Goal: Transaction & Acquisition: Register for event/course

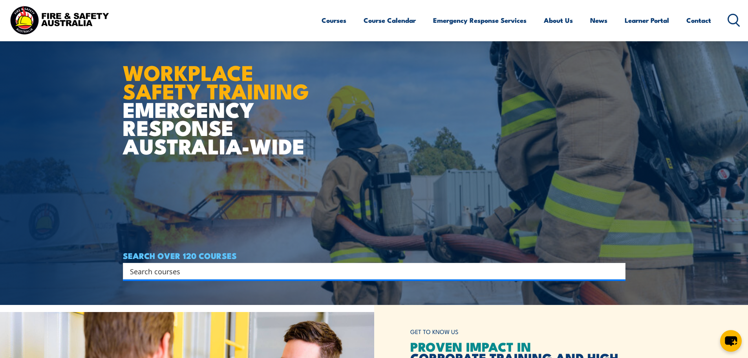
scroll to position [157, 0]
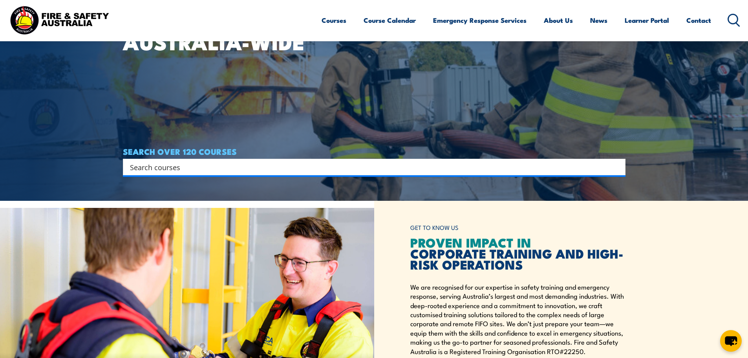
click at [194, 166] on input "Search input" at bounding box center [369, 167] width 478 height 12
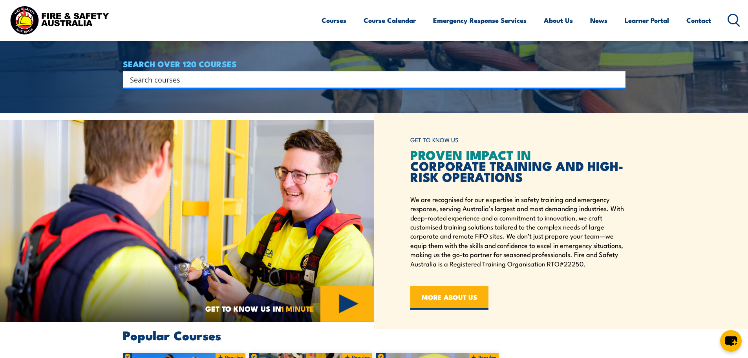
scroll to position [471, 0]
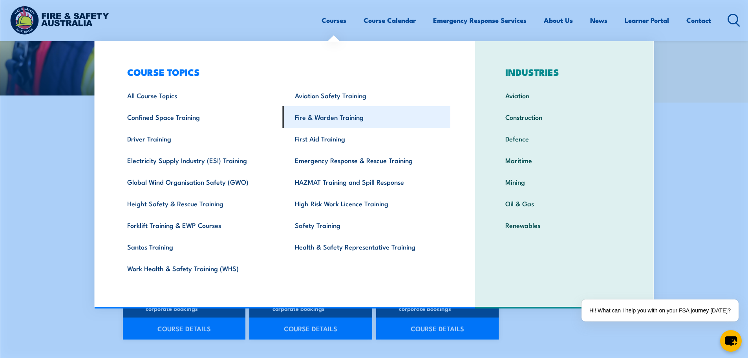
click at [347, 122] on link "Fire & Warden Training" at bounding box center [367, 117] width 168 height 22
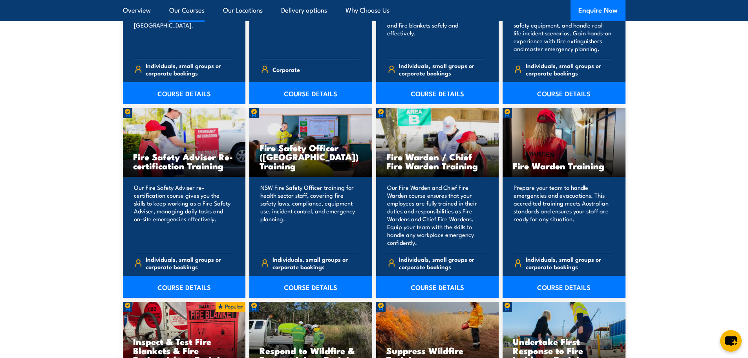
scroll to position [981, 0]
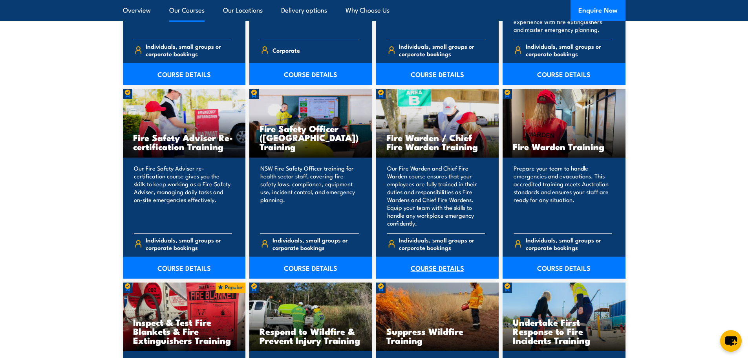
click at [426, 263] on link "COURSE DETAILS" at bounding box center [437, 267] width 123 height 22
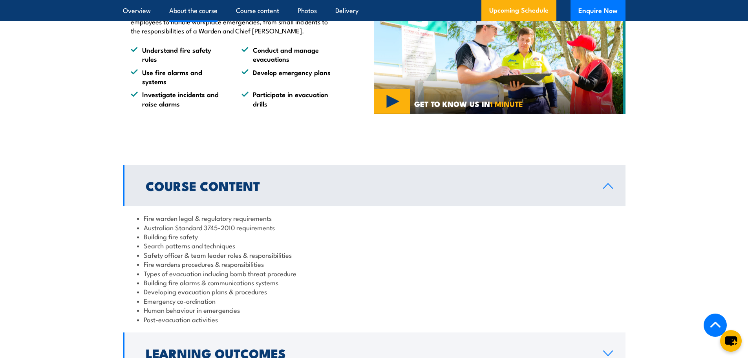
scroll to position [746, 0]
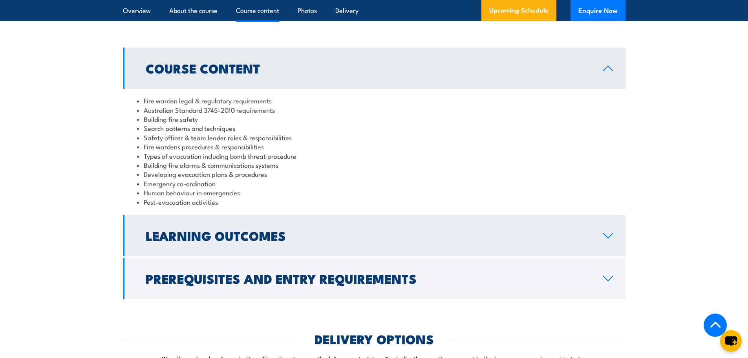
click at [253, 241] on h2 "Learning Outcomes" at bounding box center [368, 235] width 445 height 11
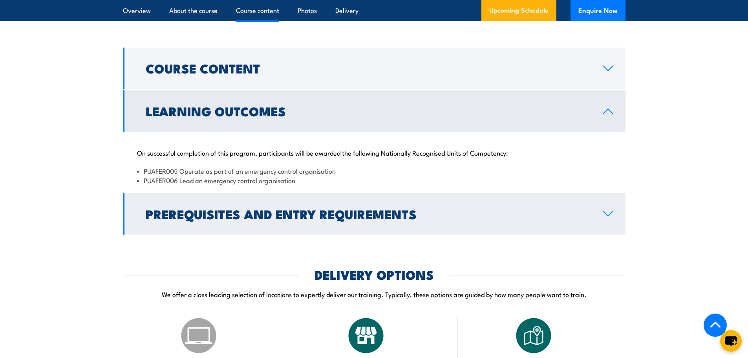
click at [208, 217] on h2 "Prerequisites and Entry Requirements" at bounding box center [368, 213] width 445 height 11
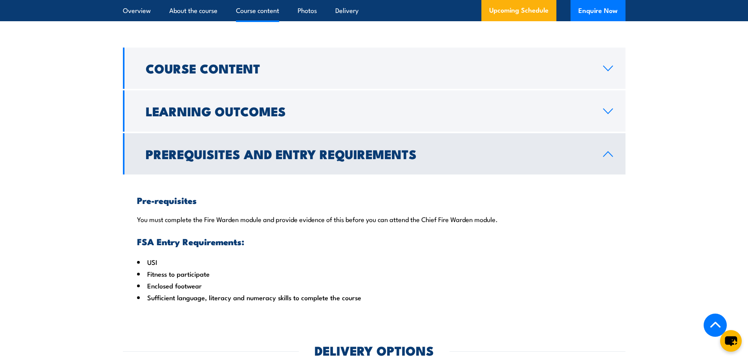
click at [199, 159] on h2 "Prerequisites and Entry Requirements" at bounding box center [368, 153] width 445 height 11
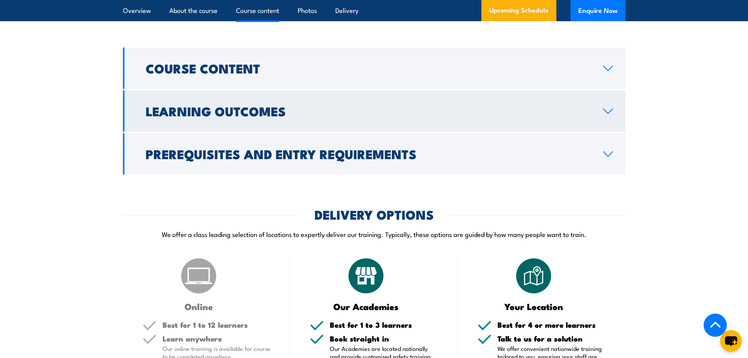
click at [197, 132] on link "Learning Outcomes" at bounding box center [374, 110] width 502 height 41
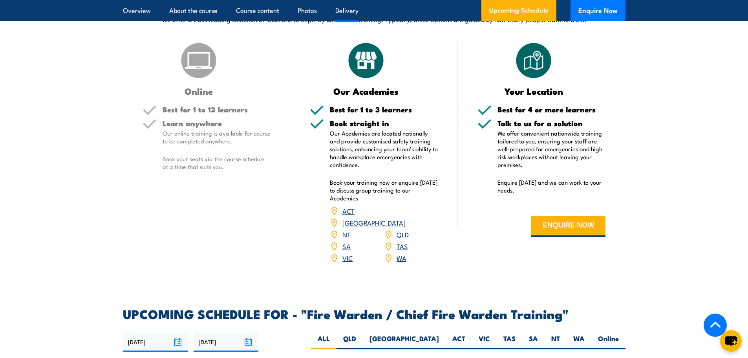
scroll to position [1256, 0]
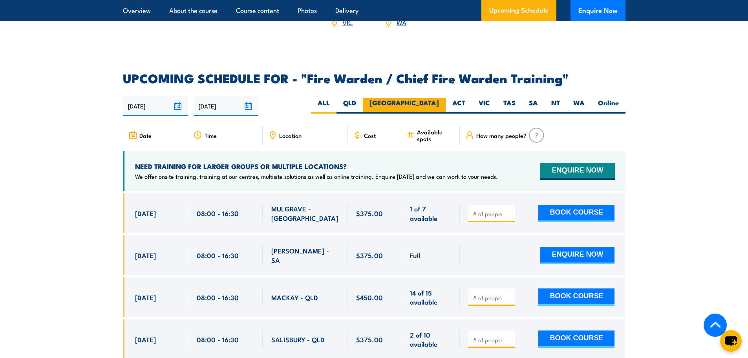
click at [433, 100] on label "NSW" at bounding box center [404, 105] width 83 height 15
click at [439, 100] on input "NSW" at bounding box center [441, 100] width 5 height 5
radio input "true"
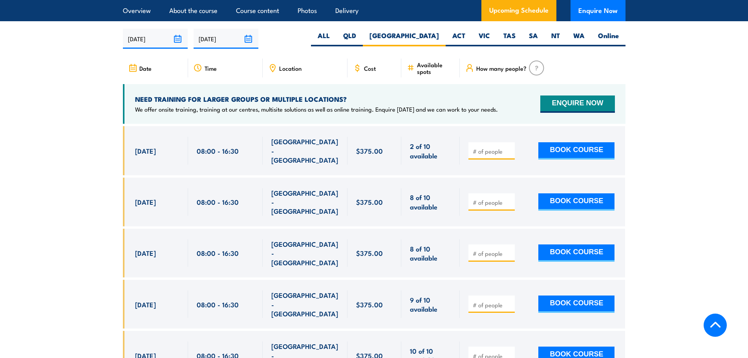
scroll to position [1390, 0]
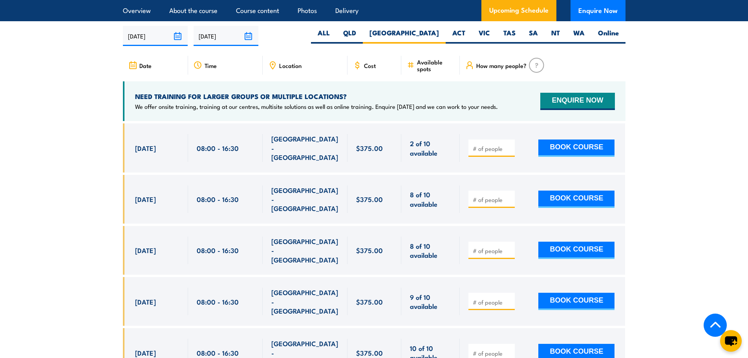
click at [493, 144] on input "number" at bounding box center [492, 148] width 39 height 8
click at [509, 143] on span at bounding box center [491, 147] width 41 height 9
click at [479, 144] on input "number" at bounding box center [492, 148] width 39 height 8
type input "1"
click at [80, 156] on section "UPCOMING SCHEDULE FOR - "Fire Warden / Chief Fire Warden Training" 02/10/2025 3…" at bounding box center [374, 195] width 748 height 386
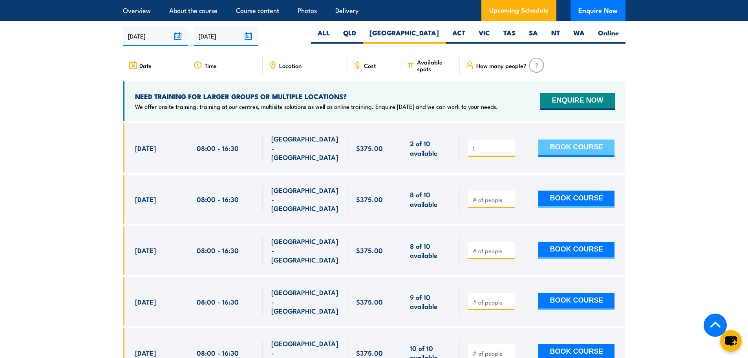
click at [572, 141] on button "BOOK COURSE" at bounding box center [576, 147] width 76 height 17
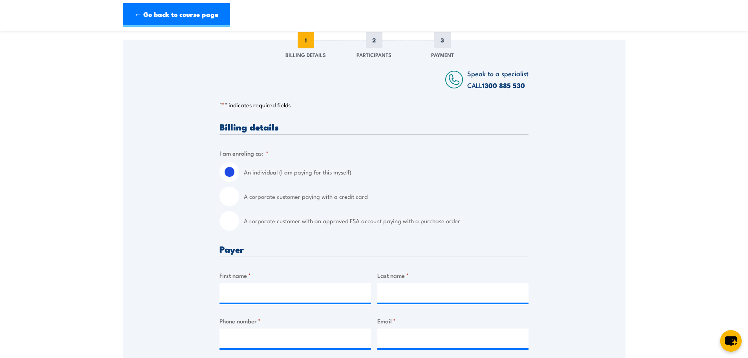
scroll to position [118, 0]
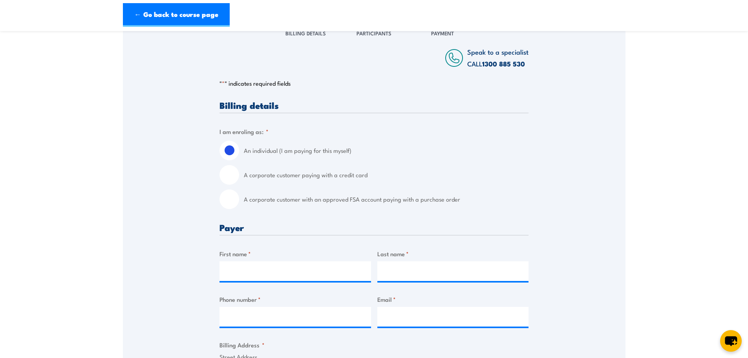
click at [278, 201] on label "A corporate customer with an approved FSA account paying with a purchase order" at bounding box center [386, 199] width 285 height 20
click at [239, 201] on input "A corporate customer with an approved FSA account paying with a purchase order" at bounding box center [229, 199] width 20 height 20
radio input "true"
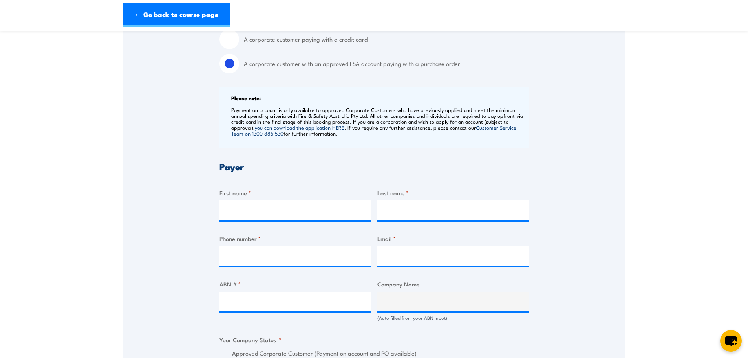
scroll to position [236, 0]
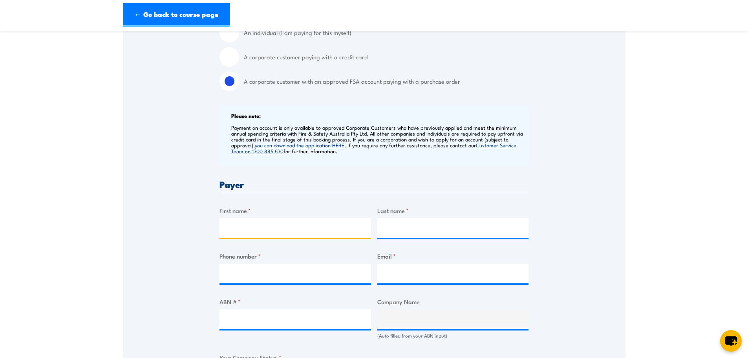
click at [243, 230] on input "First name *" at bounding box center [295, 228] width 152 height 20
type input "Karen"
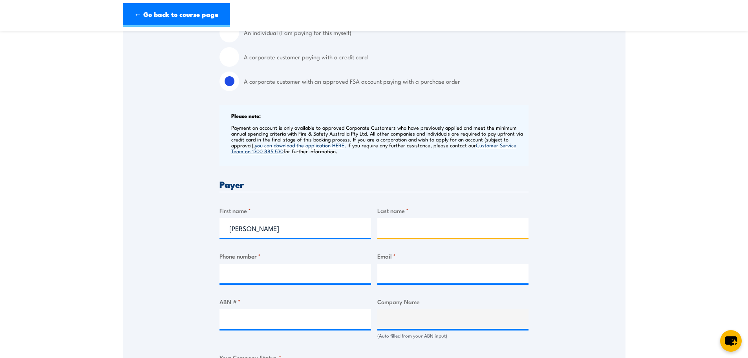
type input "Whowell"
type input "0403106213"
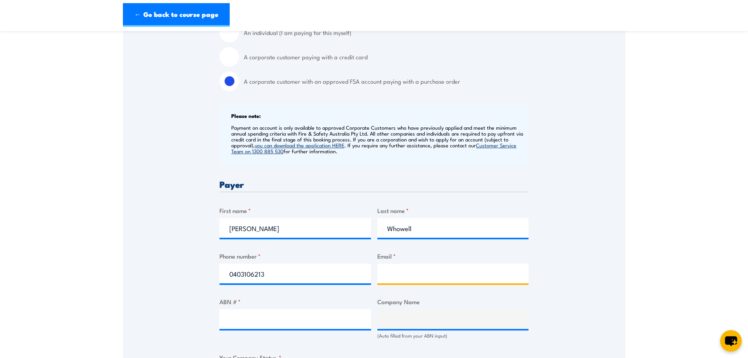
type input "businesssupport@cashconverters.com"
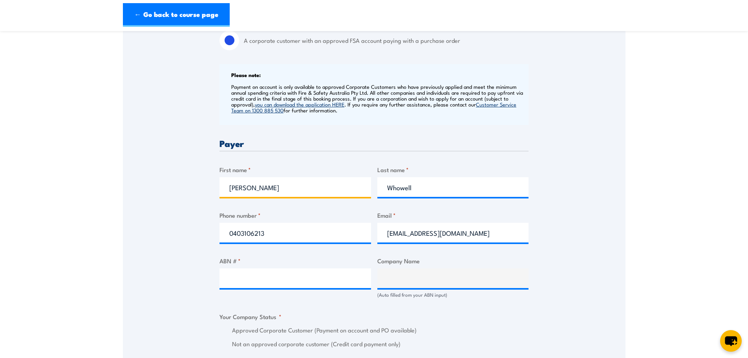
scroll to position [314, 0]
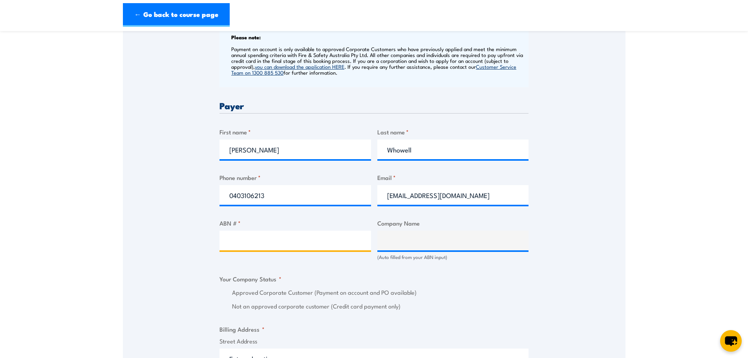
click at [250, 247] on input "ABN # *" at bounding box center [295, 240] width 152 height 20
paste input "43 127 343 293"
type input "43 127 343 293"
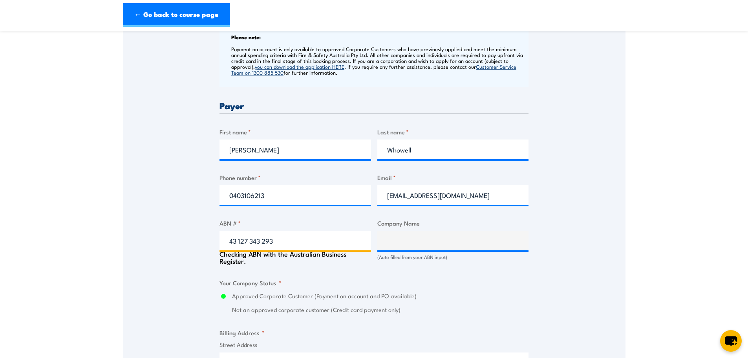
type input "CASH CONVERTERS(STORES) PTY LTD"
radio input "true"
type input "43 127 343 293"
click at [193, 222] on div "Speak to a specialist CALL 1300 885 530 CALL 1300 885 530 " * " indicates requi…" at bounding box center [374, 275] width 502 height 906
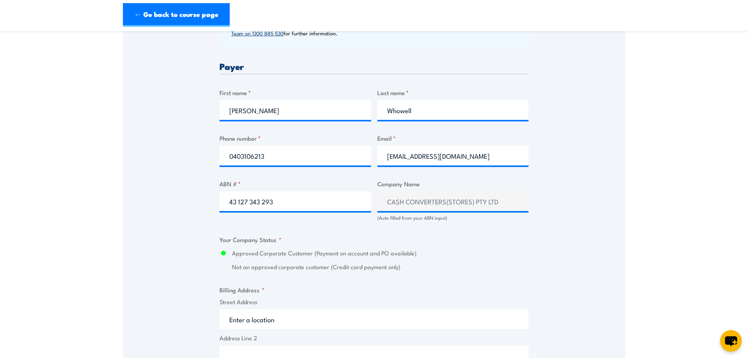
scroll to position [510, 0]
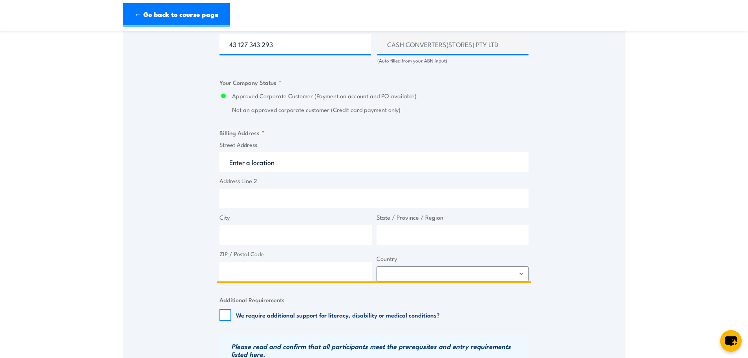
click at [253, 157] on input "Street Address" at bounding box center [373, 162] width 309 height 20
click at [259, 163] on input "Street Address" at bounding box center [373, 162] width 309 height 20
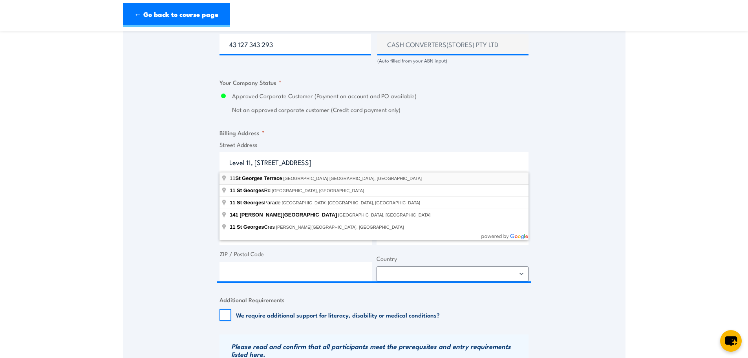
type input "11 St Georges Terrace, Perth WA, Australia"
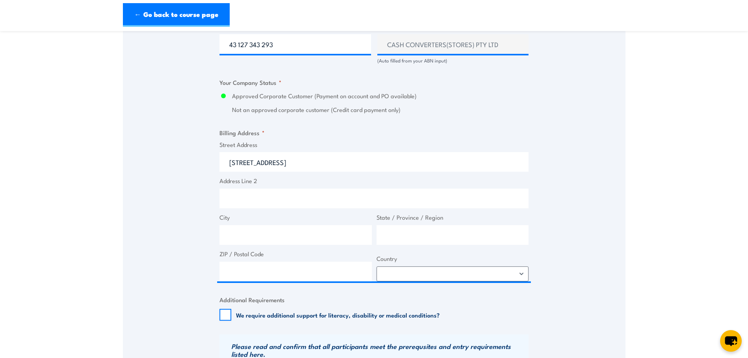
type input "St Georges Terrace"
type input "[GEOGRAPHIC_DATA]"
type input "6000"
select select "[GEOGRAPHIC_DATA]"
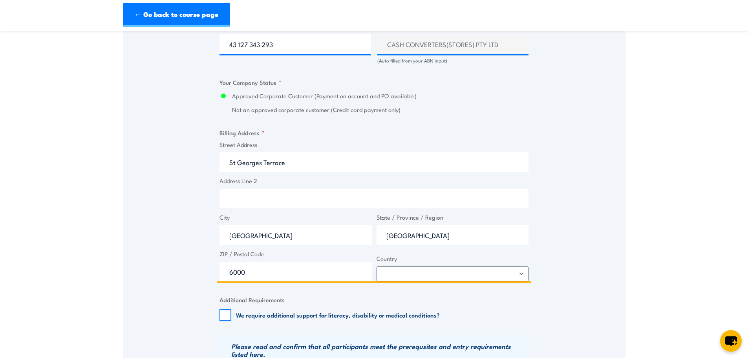
click at [227, 158] on input "St Georges Terrace" at bounding box center [373, 162] width 309 height 20
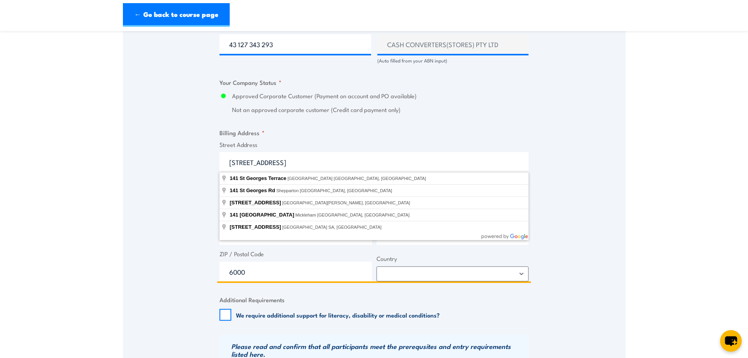
click at [227, 158] on input "141 St Georges Terrace" at bounding box center [373, 162] width 309 height 20
type input "Level 11, 141 St Georges Terrace"
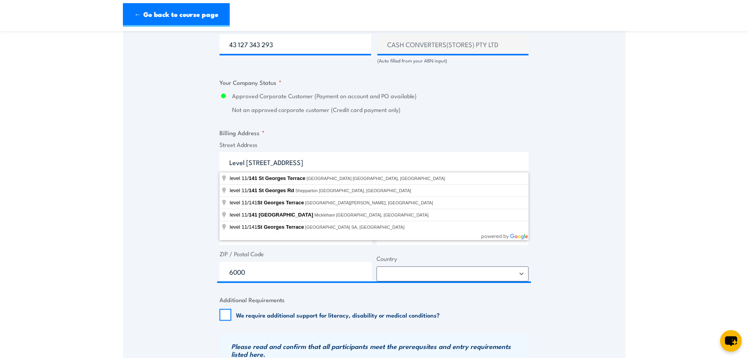
click at [208, 164] on div "Speak to a specialist CALL 1300 885 530 CALL 1300 885 530 " * " indicates requi…" at bounding box center [374, 77] width 502 height 902
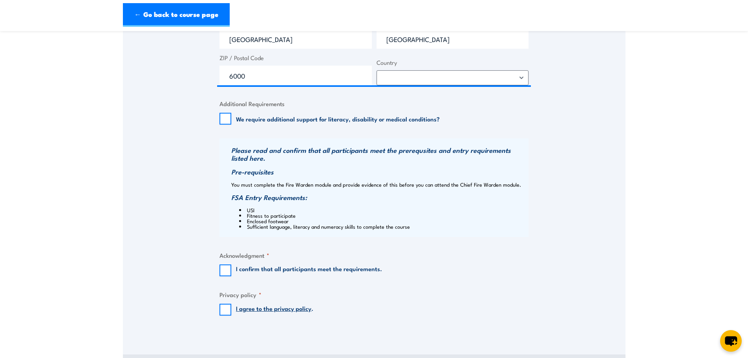
scroll to position [707, 0]
click at [222, 272] on input "I confirm that all participants meet the requirements." at bounding box center [225, 270] width 12 height 12
checkbox input "true"
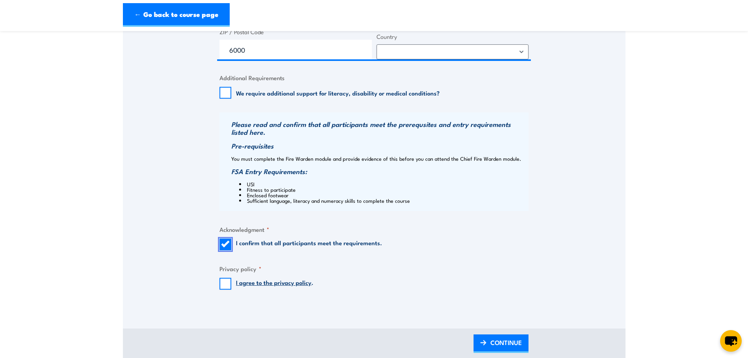
scroll to position [746, 0]
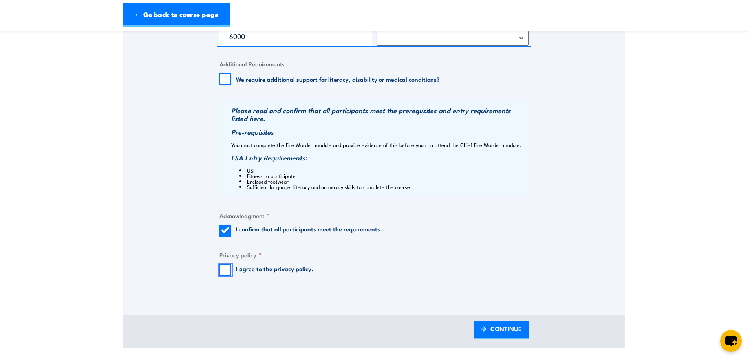
click at [225, 270] on input "I agree to the privacy policy ." at bounding box center [225, 270] width 12 height 12
checkbox input "true"
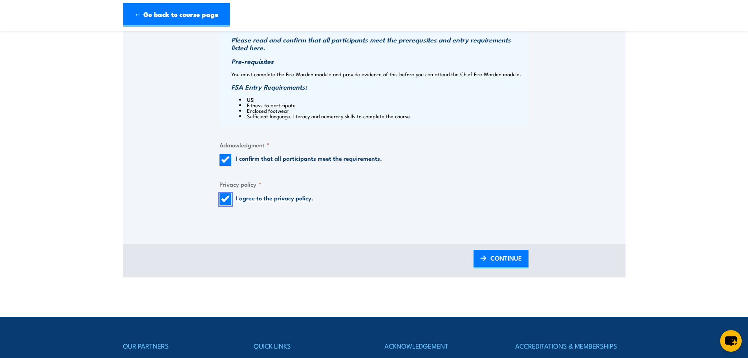
scroll to position [864, 0]
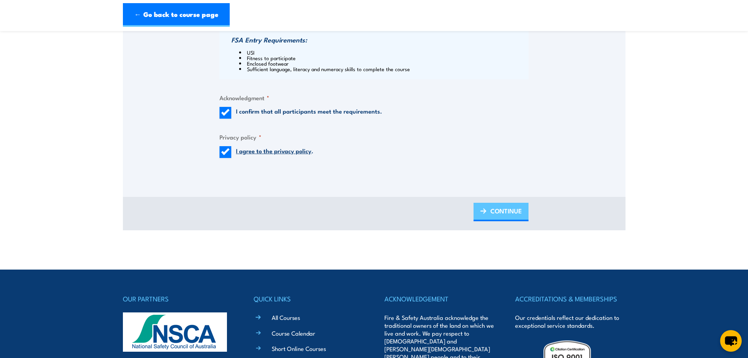
click at [486, 213] on img at bounding box center [483, 210] width 6 height 5
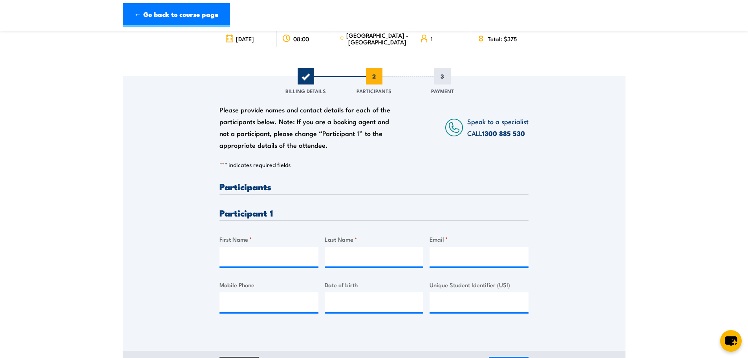
scroll to position [157, 0]
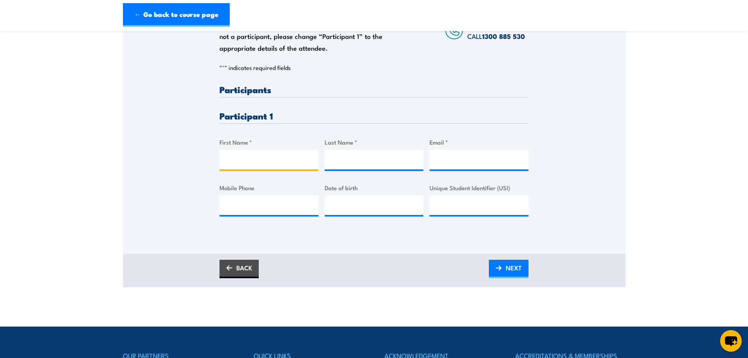
click at [249, 163] on input "First Name *" at bounding box center [268, 160] width 99 height 20
type input "Naomi"
click at [347, 156] on input "Last Name *" at bounding box center [374, 160] width 99 height 20
type input "Summers"
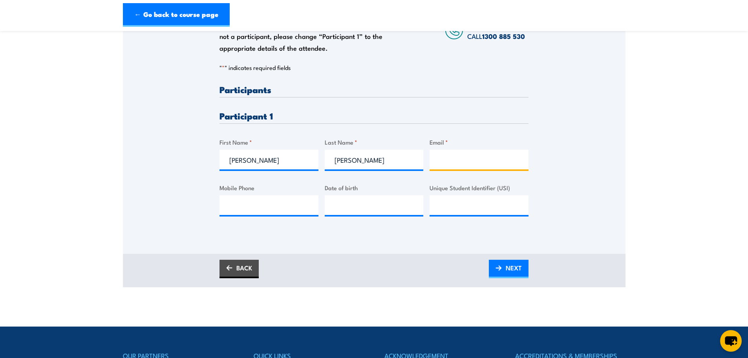
click at [447, 158] on input "Email *" at bounding box center [478, 160] width 99 height 20
paste input "naomi.summers@cashconverters.com.au"
type input "naomi.summers@cashconverters.com.au"
click at [283, 205] on input "Mobile Phone" at bounding box center [268, 205] width 99 height 20
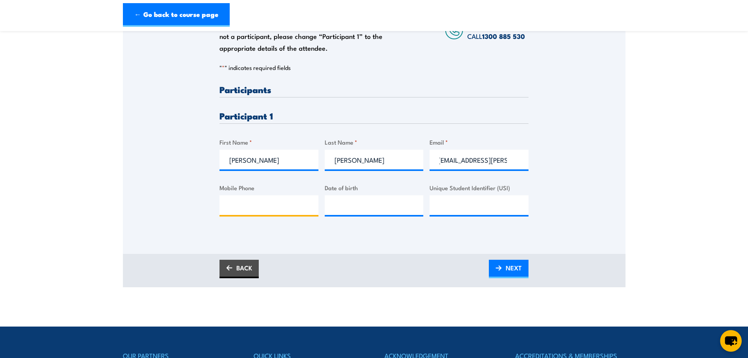
scroll to position [0, 0]
click at [230, 207] on input "Mobile Phone" at bounding box center [268, 205] width 99 height 20
paste input "0424650222"
type input "0424650222"
type input "__/__/____"
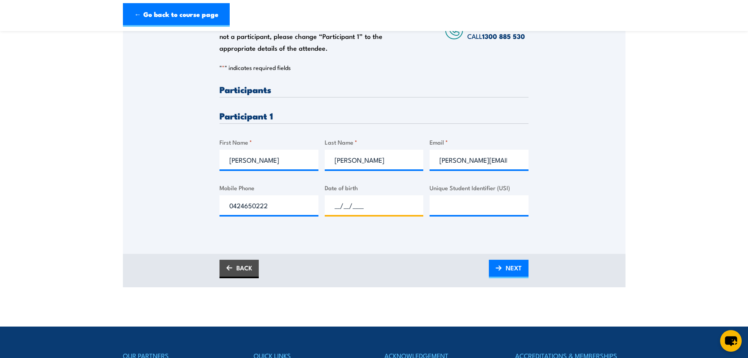
click at [376, 206] on input "__/__/____" at bounding box center [374, 205] width 99 height 20
click at [395, 205] on input "__/__/____" at bounding box center [374, 205] width 99 height 20
paste input "24/01/2000"
type input "24/01/2000"
click at [355, 279] on div "BACK NEXT" at bounding box center [374, 270] width 502 height 33
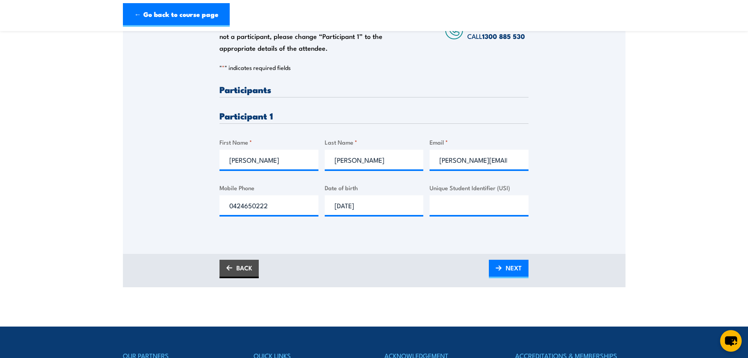
click at [449, 194] on div "Unique Student Identifier (USI)" at bounding box center [478, 199] width 99 height 32
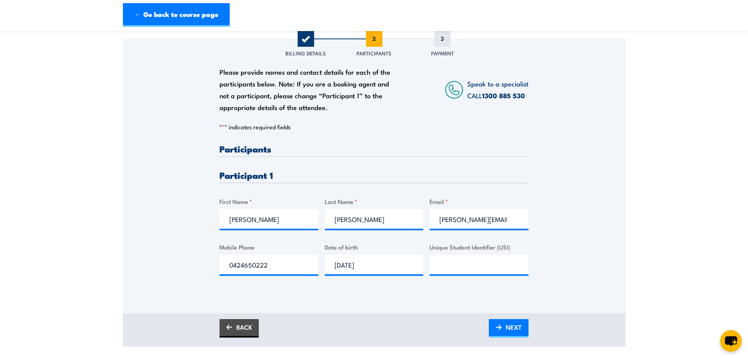
scroll to position [79, 0]
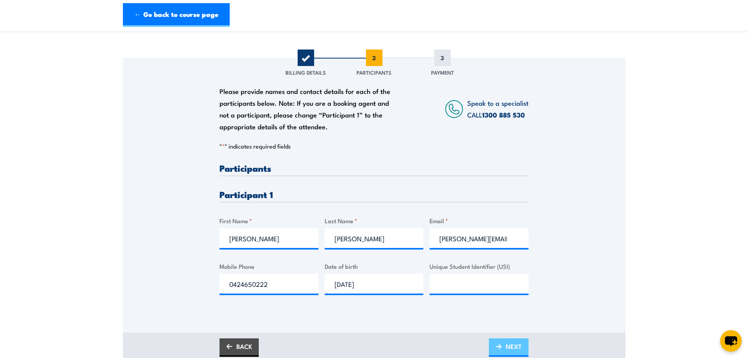
click at [503, 343] on link "NEXT" at bounding box center [509, 347] width 40 height 18
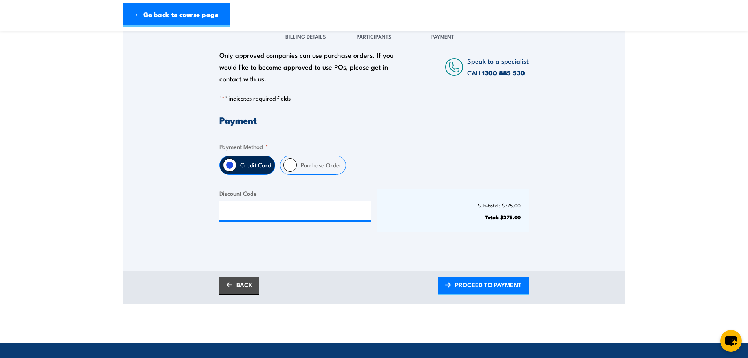
scroll to position [118, 0]
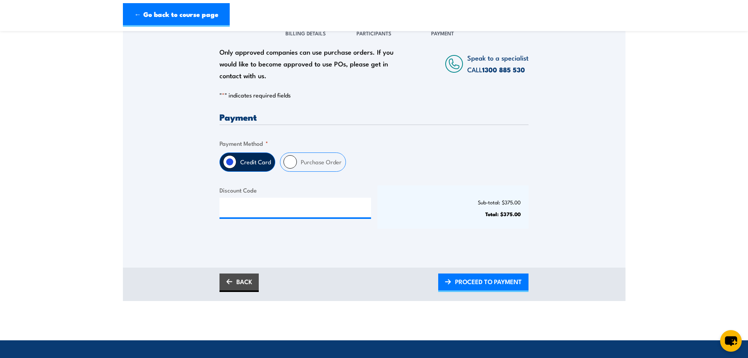
click at [317, 164] on label "Purchase Order" at bounding box center [321, 162] width 49 height 18
click at [297, 164] on input "Purchase Order" at bounding box center [289, 161] width 13 height 13
radio input "true"
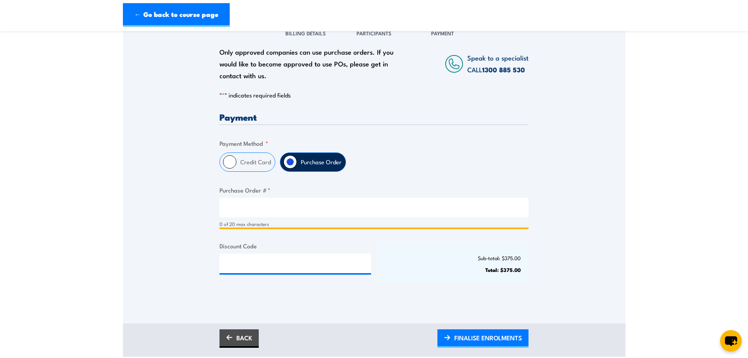
click at [290, 206] on input "Purchase Order # *" at bounding box center [373, 207] width 309 height 20
type input "NS14102000"
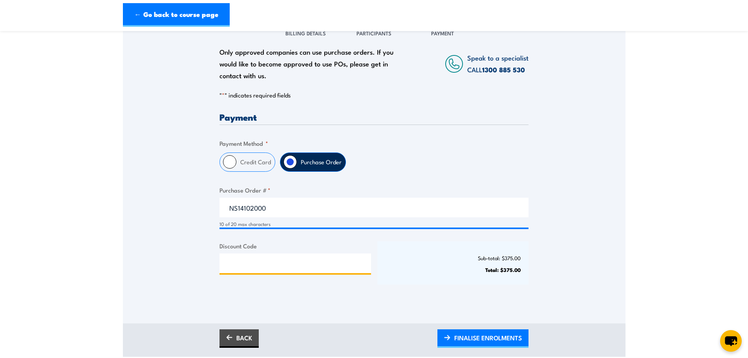
click at [265, 267] on input "Discount Code" at bounding box center [295, 263] width 152 height 20
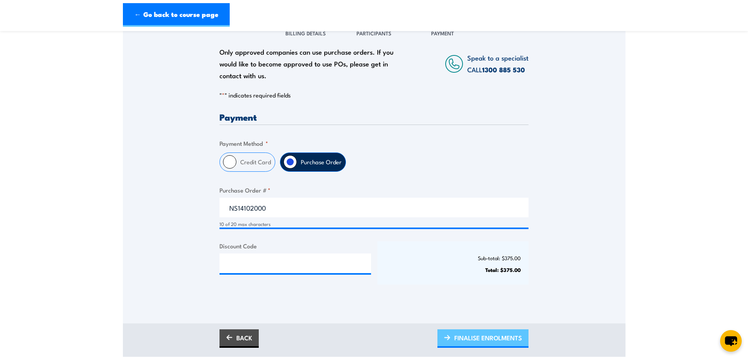
click at [471, 335] on span "FINALISE ENROLMENTS" at bounding box center [488, 337] width 68 height 21
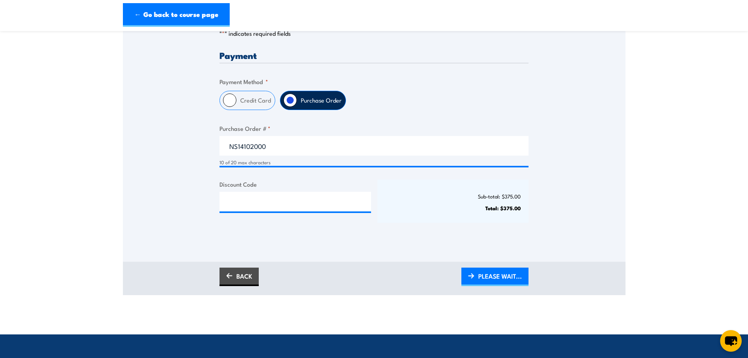
scroll to position [196, 0]
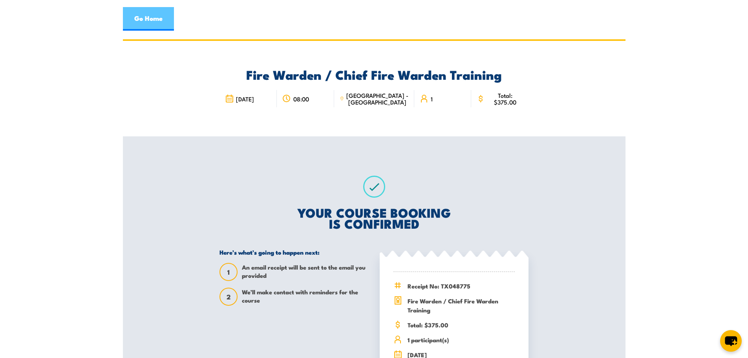
click at [170, 21] on link "Go Home" at bounding box center [148, 19] width 51 height 24
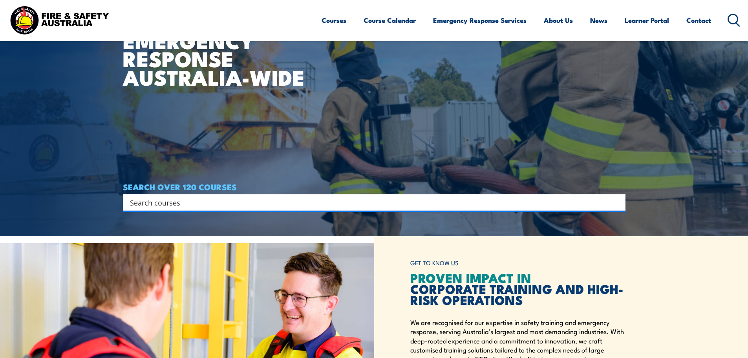
scroll to position [196, 0]
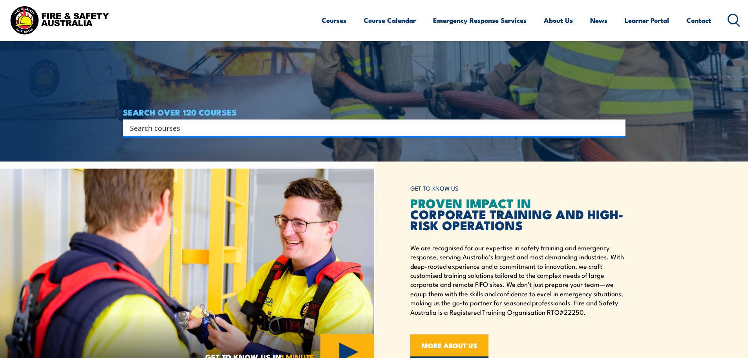
click at [226, 131] on input "Search input" at bounding box center [369, 128] width 478 height 12
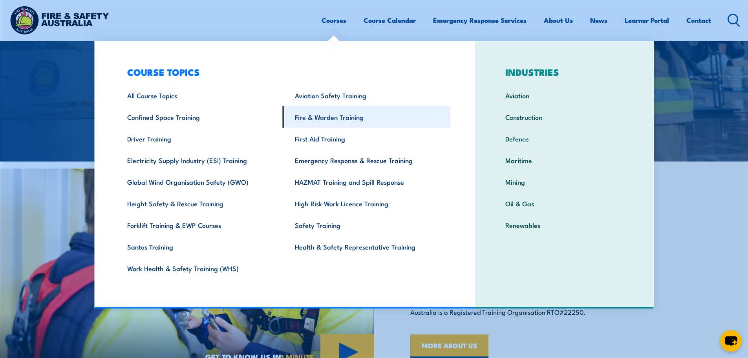
click at [343, 113] on link "Fire & Warden Training" at bounding box center [367, 117] width 168 height 22
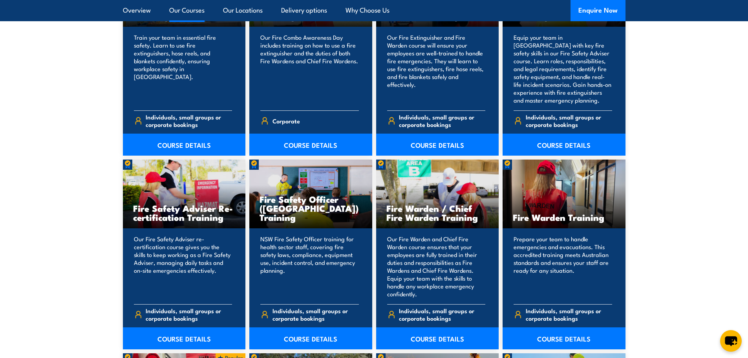
scroll to position [942, 0]
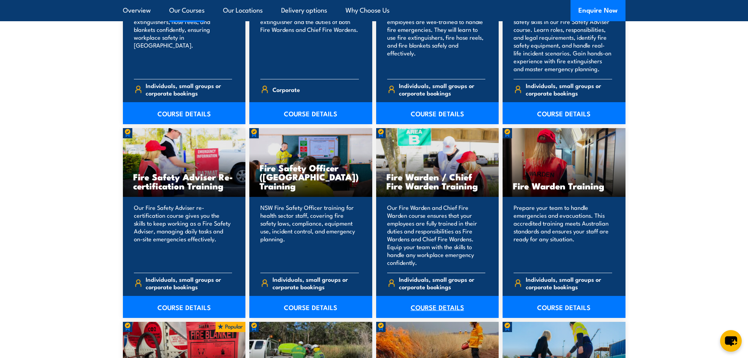
click at [427, 303] on link "COURSE DETAILS" at bounding box center [437, 307] width 123 height 22
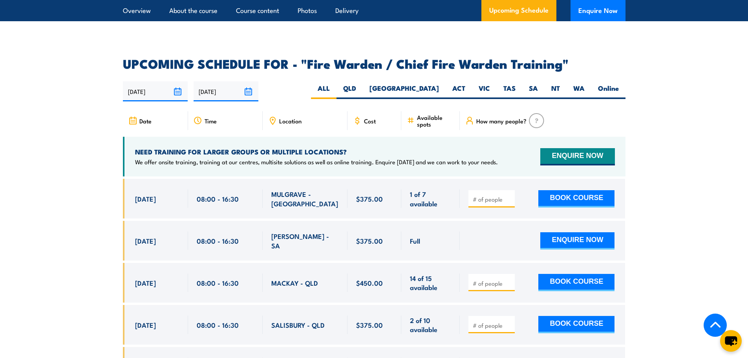
scroll to position [1335, 0]
click at [476, 88] on label "VIC" at bounding box center [484, 91] width 25 height 15
click at [490, 88] on input "VIC" at bounding box center [492, 86] width 5 height 5
radio input "true"
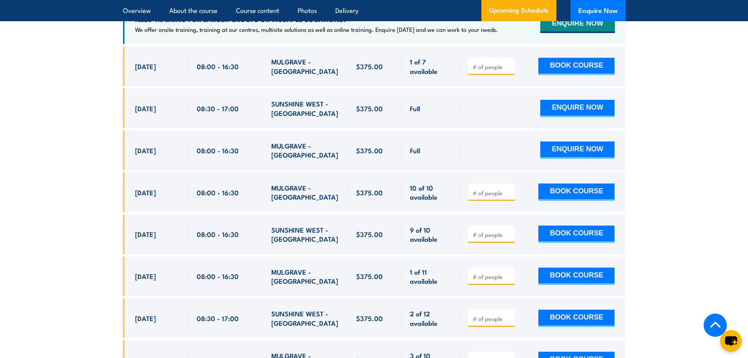
scroll to position [1469, 0]
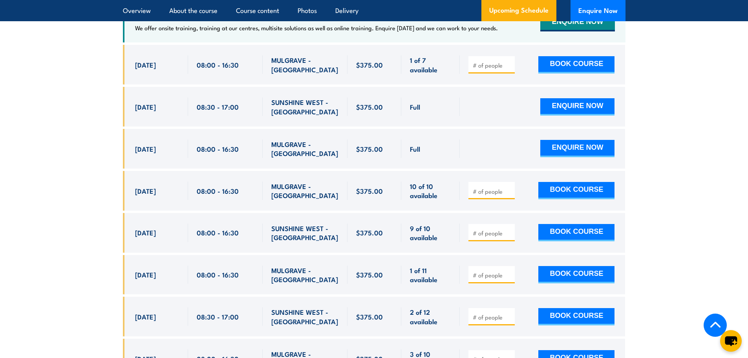
click at [483, 229] on input "number" at bounding box center [492, 233] width 39 height 8
type input "1"
click at [556, 228] on button "BOOK COURSE" at bounding box center [576, 232] width 76 height 17
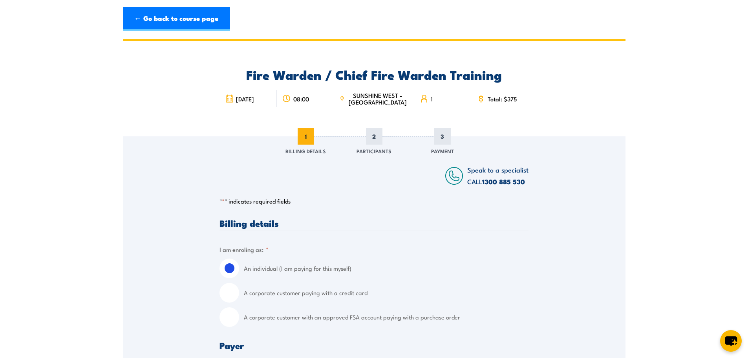
click at [246, 319] on label "A corporate customer with an approved FSA account paying with a purchase order" at bounding box center [386, 317] width 285 height 20
click at [239, 319] on input "A corporate customer with an approved FSA account paying with a purchase order" at bounding box center [229, 317] width 20 height 20
radio input "true"
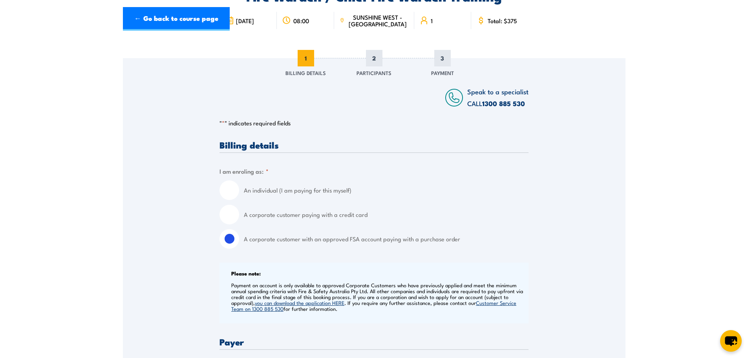
scroll to position [236, 0]
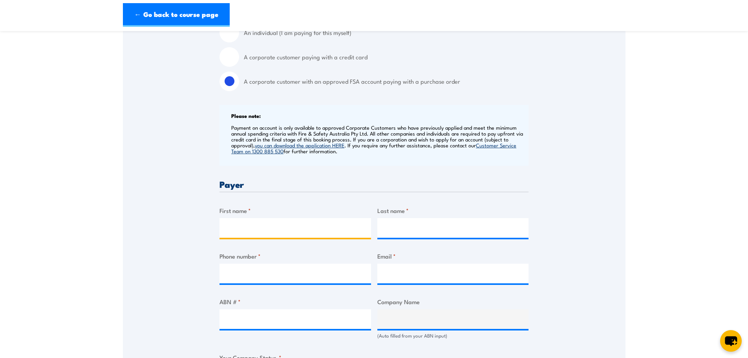
click at [243, 220] on input "First name *" at bounding box center [295, 228] width 152 height 20
type input "Karen"
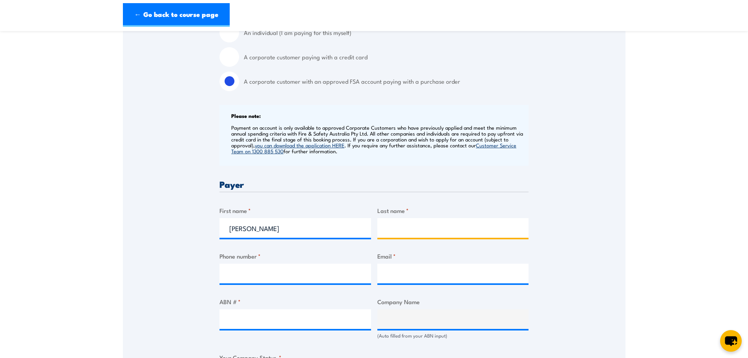
type input "Whowell"
type input "0403106213"
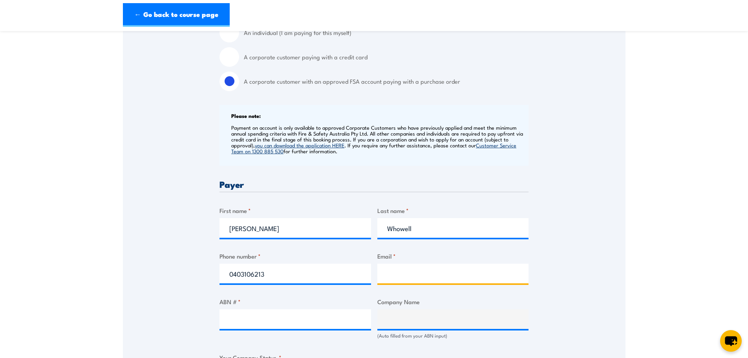
type input "businesssupport@cashconverters.com"
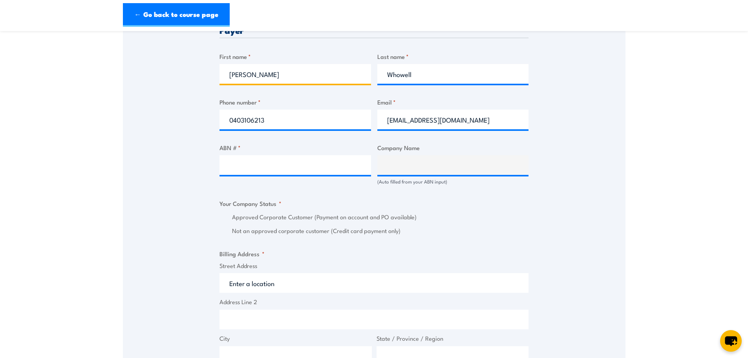
scroll to position [393, 0]
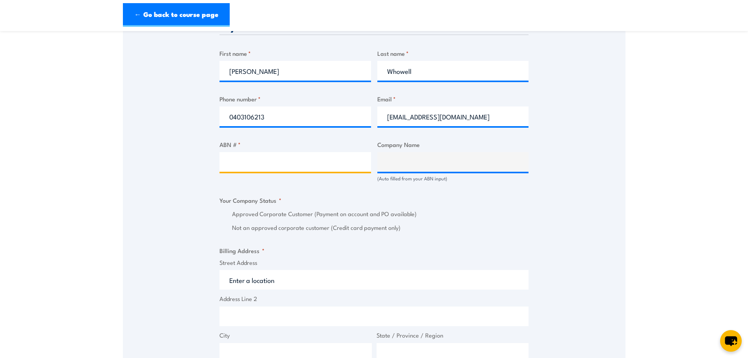
click at [288, 161] on input "ABN # *" at bounding box center [295, 162] width 152 height 20
paste input "43 127 343 293"
type input "43 127 343 293"
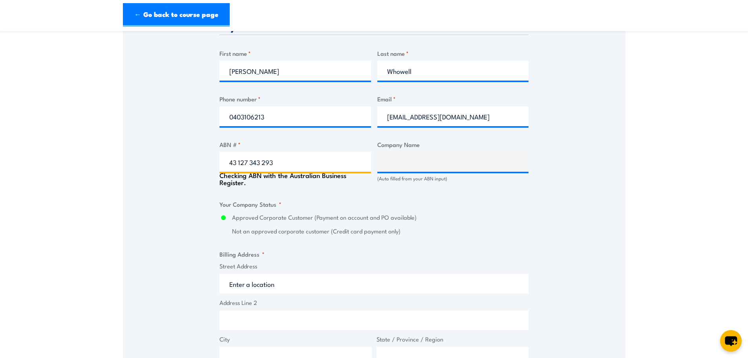
type input "CASH CONVERTERS(STORES) PTY LTD"
radio input "true"
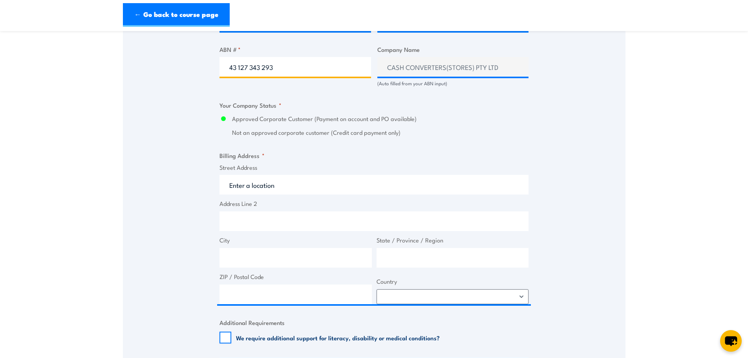
scroll to position [510, 0]
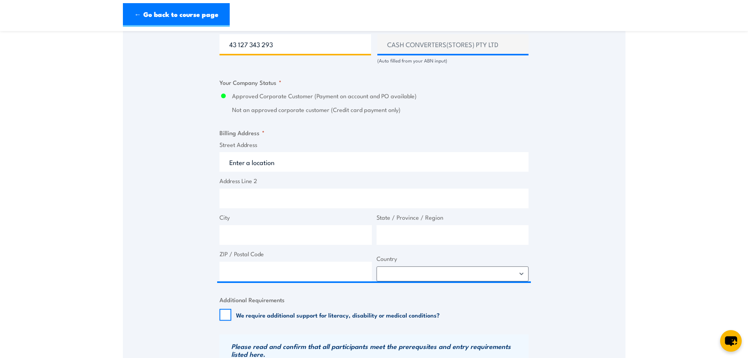
type input "43 127 343 293"
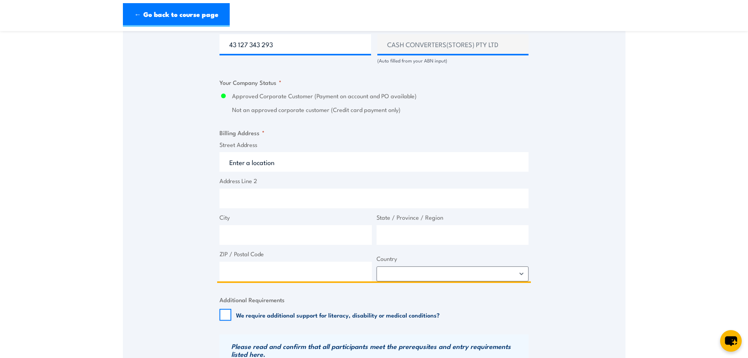
click at [279, 164] on input "Street Address" at bounding box center [373, 162] width 309 height 20
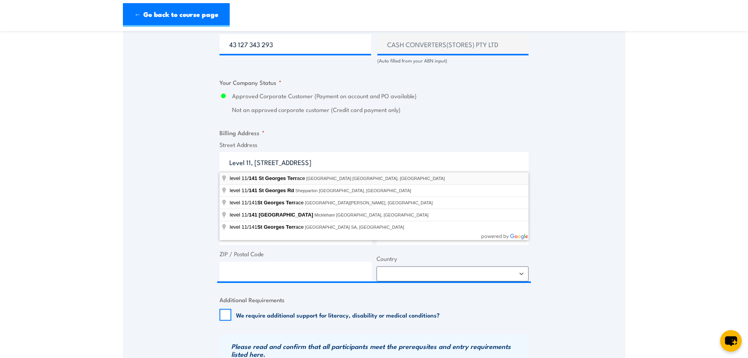
type input "level 11/141 St Georges Terrace, Perth WA, Australia"
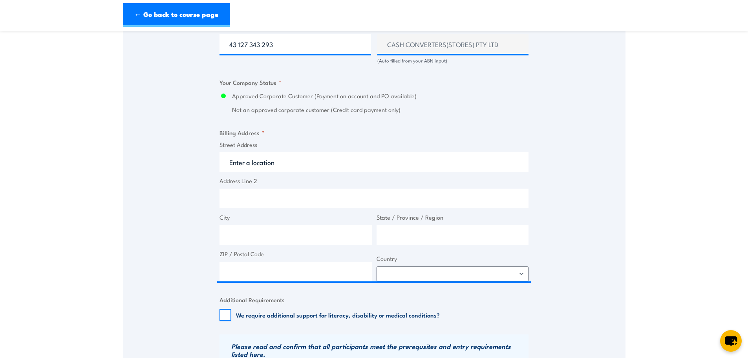
type input "141 St Georges Terrace"
type input "Perth"
type input "Western Australia"
type input "6000"
select select "Australia"
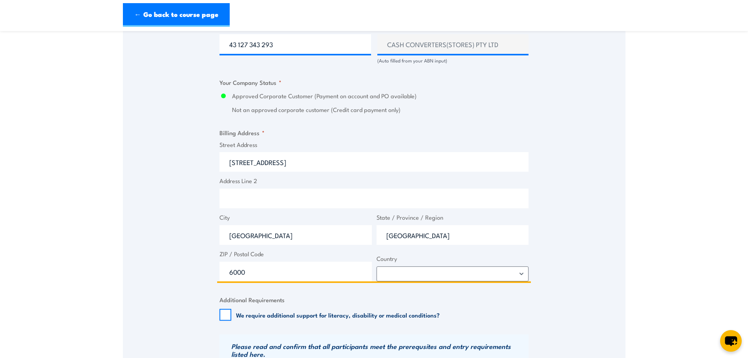
click at [223, 168] on input "141 St Georges Terrace" at bounding box center [373, 162] width 309 height 20
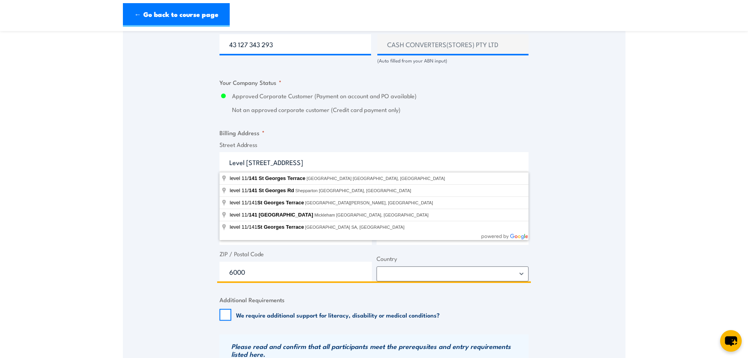
type input "Level 11, 141 St Georges Terrace"
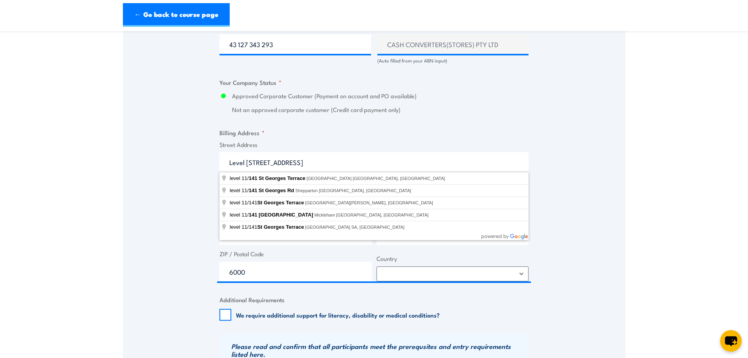
click at [194, 142] on div "Speak to a specialist CALL 1300 885 530 CALL 1300 885 530 " * " indicates requi…" at bounding box center [374, 77] width 502 height 902
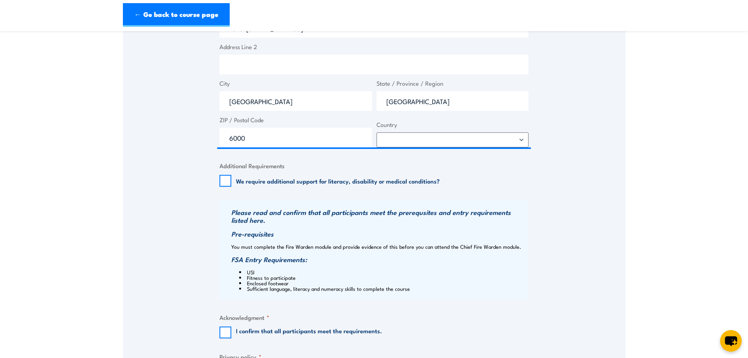
scroll to position [746, 0]
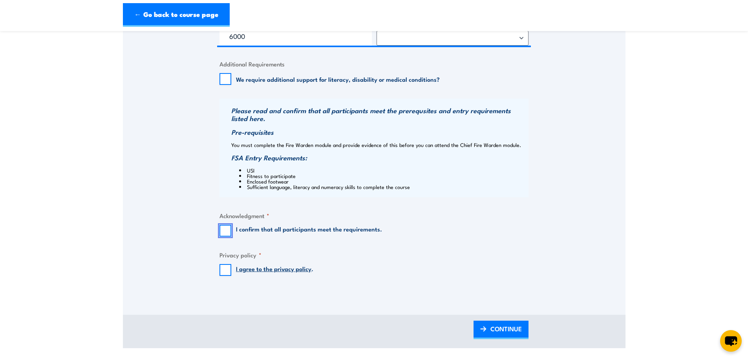
click at [228, 227] on input "I confirm that all participants meet the requirements." at bounding box center [225, 231] width 12 height 12
checkbox input "true"
click at [229, 269] on input "I agree to the privacy policy ." at bounding box center [225, 270] width 12 height 12
checkbox input "true"
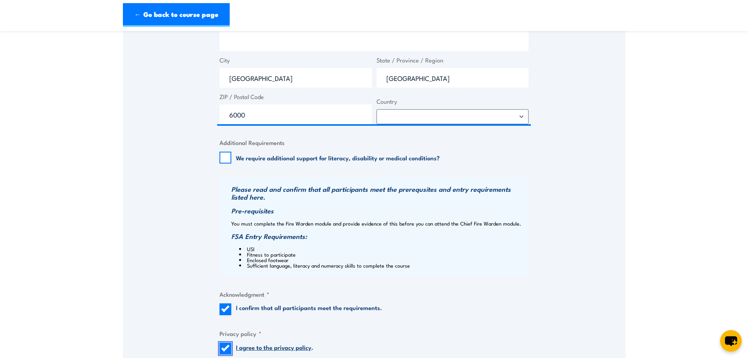
scroll to position [981, 0]
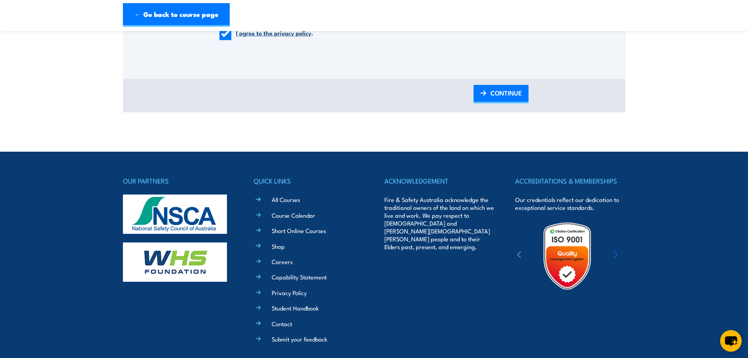
click at [488, 104] on div "BACK CONTINUE" at bounding box center [374, 95] width 502 height 33
click at [490, 94] on link "CONTINUE" at bounding box center [500, 94] width 55 height 18
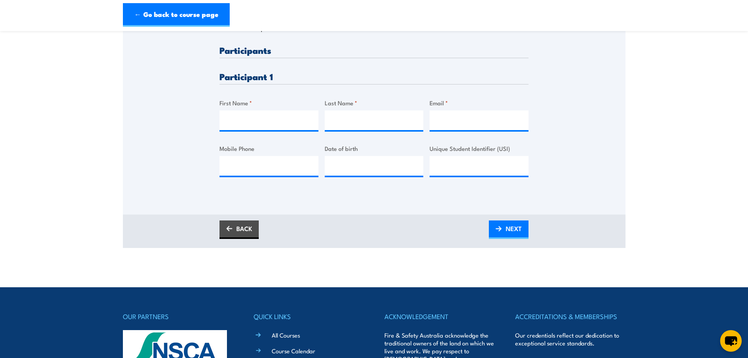
scroll to position [157, 0]
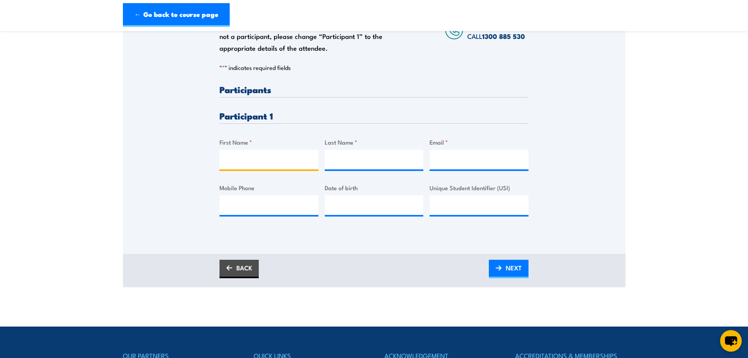
click at [239, 162] on input "First Name *" at bounding box center [268, 160] width 99 height 20
type input "Mitchell"
click at [374, 155] on input "Last Name *" at bounding box center [374, 160] width 99 height 20
type input "Bruhn"
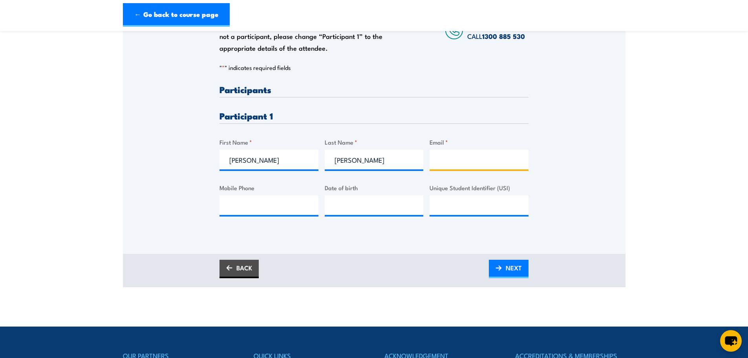
click at [440, 159] on input "Email *" at bounding box center [478, 160] width 99 height 20
click at [393, 252] on div "Please provide names and contact details for each of the participants below. No…" at bounding box center [374, 116] width 502 height 274
click at [457, 162] on input "Email *" at bounding box center [478, 160] width 99 height 20
paste input "Mitchell.Bruhn@cashconverters.com.au"
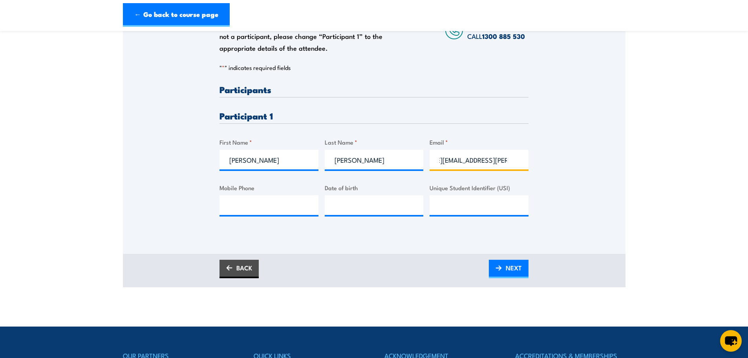
type input "Mitchell.Bruhn@cashconverters.com.au"
click at [240, 205] on input "Mobile Phone" at bounding box center [268, 205] width 99 height 20
paste input "0419185050"
type input "0419185050"
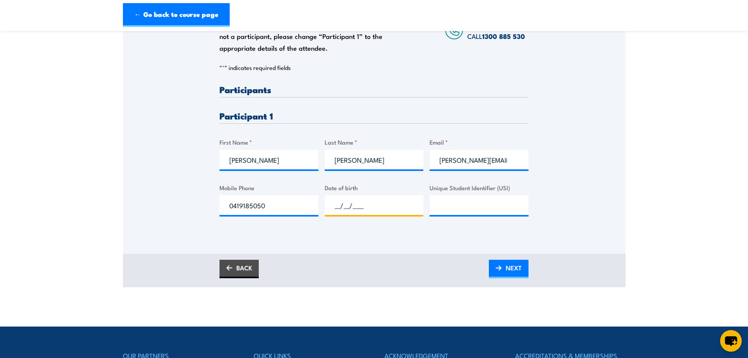
click at [347, 209] on input "__/__/____" at bounding box center [374, 205] width 99 height 20
paste input "20/01/1994"
type input "20/01/1994"
click at [389, 247] on div "Please provide names and contact details for each of the participants below. No…" at bounding box center [374, 116] width 502 height 274
click at [506, 267] on span "NEXT" at bounding box center [514, 267] width 16 height 21
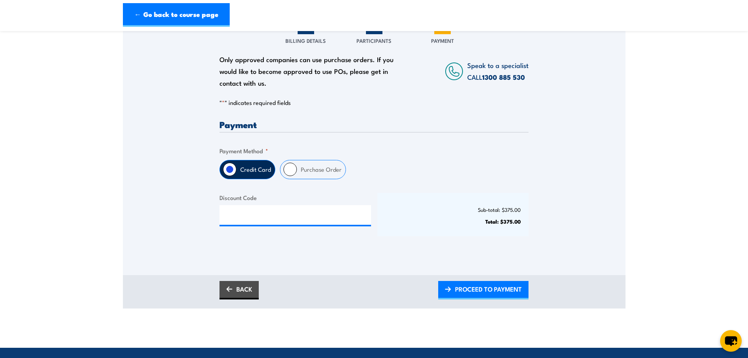
scroll to position [118, 0]
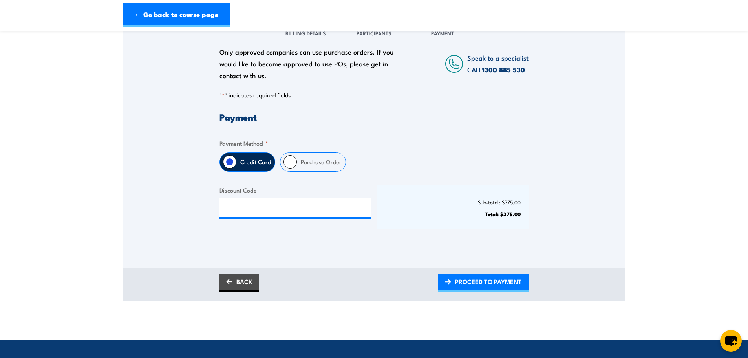
click at [320, 164] on label "Purchase Order" at bounding box center [321, 162] width 49 height 18
click at [297, 164] on input "Purchase Order" at bounding box center [289, 161] width 13 height 13
radio input "true"
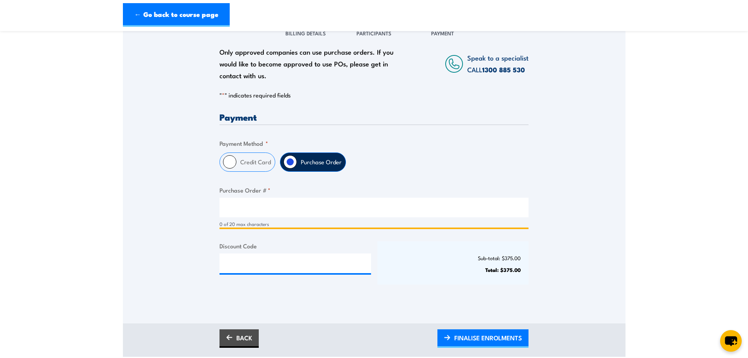
click at [259, 213] on input "Purchase Order # *" at bounding box center [373, 207] width 309 height 20
type input "MB28102025"
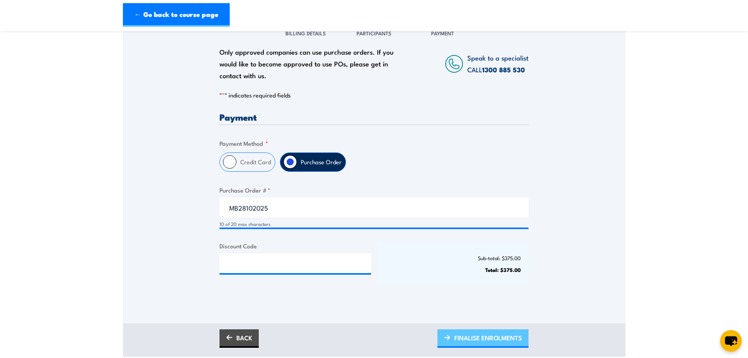
click at [473, 340] on span "FINALISE ENROLMENTS" at bounding box center [488, 337] width 68 height 21
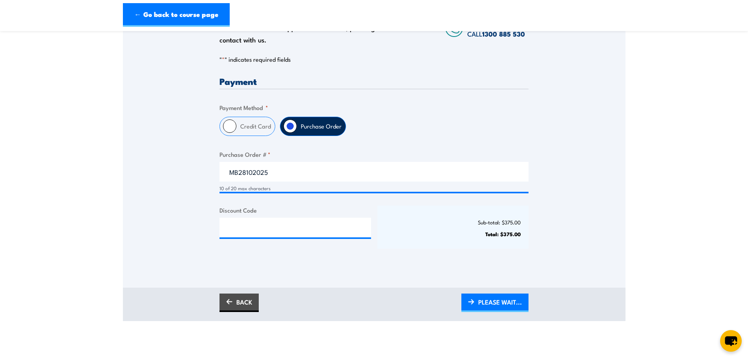
scroll to position [157, 0]
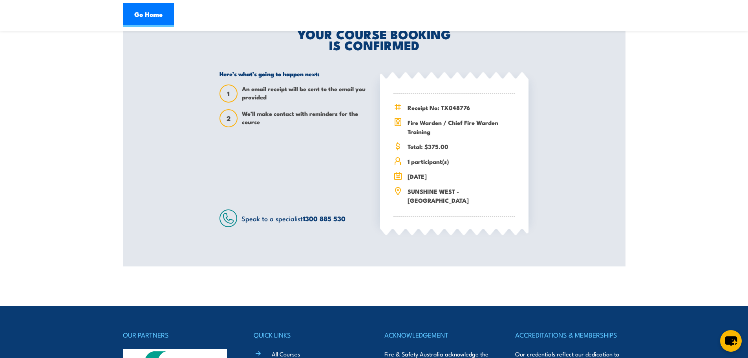
scroll to position [196, 0]
